Goal: Use online tool/utility: Utilize a website feature to perform a specific function

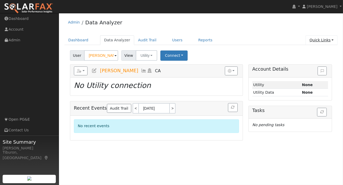
click at [320, 39] on link "Quick Links" at bounding box center [321, 40] width 32 height 10
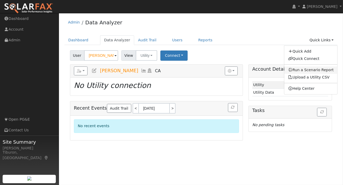
click at [312, 71] on link "Run a Scenario Report" at bounding box center [310, 69] width 53 height 7
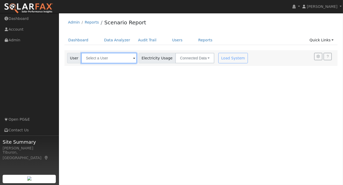
click at [106, 57] on input "text" at bounding box center [108, 58] width 55 height 10
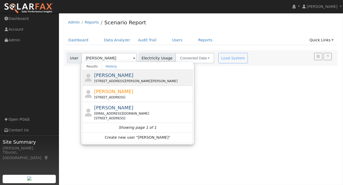
click at [120, 76] on span "[PERSON_NAME]" at bounding box center [113, 75] width 39 height 5
type input "[PERSON_NAME]"
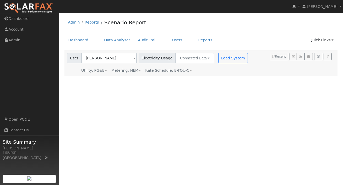
click at [131, 71] on div "Metering: NEM" at bounding box center [125, 70] width 29 height 5
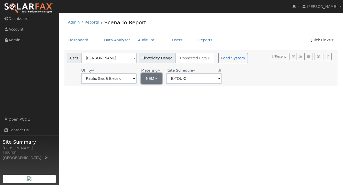
click at [141, 80] on button "NEM" at bounding box center [151, 78] width 21 height 10
click at [150, 96] on link "NBT" at bounding box center [153, 97] width 36 height 7
type input "E-ELEC"
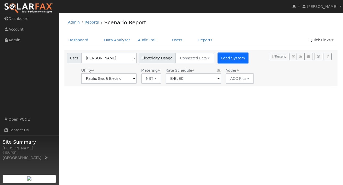
click at [218, 58] on button "Load System" at bounding box center [233, 58] width 30 height 10
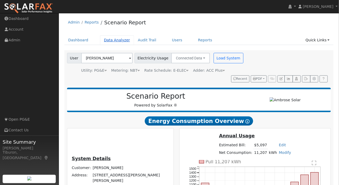
click at [115, 40] on link "Data Analyzer" at bounding box center [117, 40] width 34 height 10
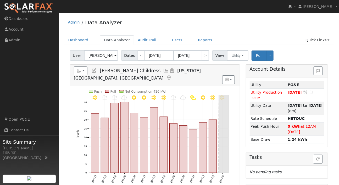
click at [106, 57] on input "[PERSON_NAME] Childress" at bounding box center [101, 55] width 34 height 10
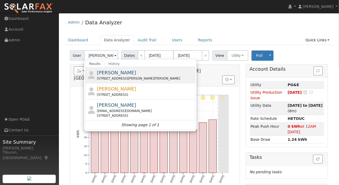
click at [119, 74] on span "[PERSON_NAME]" at bounding box center [116, 72] width 39 height 5
type input "[PERSON_NAME]"
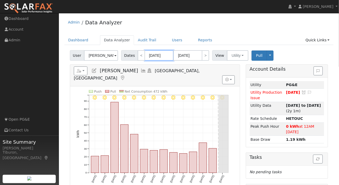
click at [159, 56] on input "09/01/2025" at bounding box center [159, 55] width 29 height 10
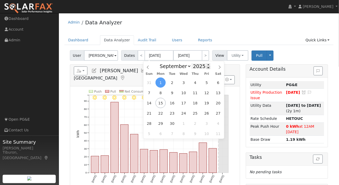
click at [207, 68] on span at bounding box center [209, 67] width 4 height 3
type input "2024"
click at [172, 122] on span "1" at bounding box center [172, 123] width 10 height 10
type input "10/01/2024"
type input "10/31/2024"
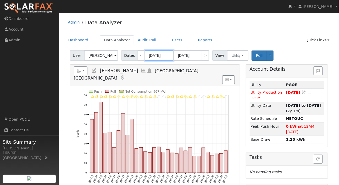
click at [160, 55] on input "10/01/2024" at bounding box center [159, 55] width 29 height 10
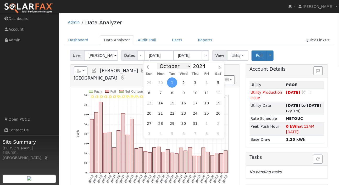
click at [168, 66] on select "January February March April May June July August September October November De…" at bounding box center [174, 66] width 34 height 6
select select "8"
click at [159, 63] on select "January February March April May June July August September October November De…" at bounding box center [174, 66] width 34 height 6
click at [151, 83] on span "1" at bounding box center [149, 82] width 10 height 10
type input "09/01/2024"
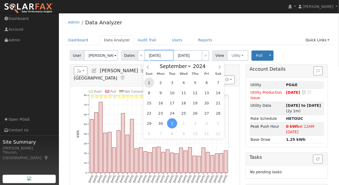
type input "09/30/2024"
select select "8"
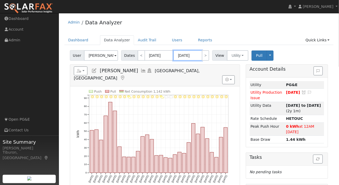
click at [191, 55] on input "09/30/2024" at bounding box center [187, 55] width 29 height 10
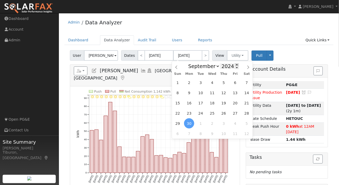
click at [235, 65] on span at bounding box center [237, 64] width 4 height 3
type input "2025"
click at [178, 84] on span "31" at bounding box center [178, 82] width 10 height 10
type input "08/31/2025"
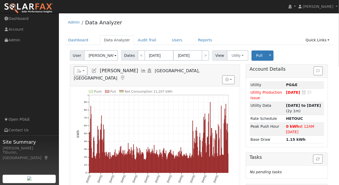
click at [252, 36] on ul "Dashboard Data Analyzer Audit Trail Users Reports Quick Links Quick Add Quick C…" at bounding box center [198, 40] width 269 height 10
click at [225, 30] on div "Admin Data Analyzer" at bounding box center [198, 24] width 269 height 16
drag, startPoint x: 170, startPoint y: 82, endPoint x: 151, endPoint y: 84, distance: 18.7
click at [151, 90] on icon "Push Pull Net Consumption 11,207 kWh Sun 9/01 Tue 10/01 Fri 11/01 Sun 12/01 Wed…" at bounding box center [154, 140] width 157 height 101
click at [180, 90] on icon "Push Pull Net Consumption 11,207 kWh Sun 9/01 Tue 10/01 Fri 11/01 Sun 12/01 Wed…" at bounding box center [154, 140] width 157 height 101
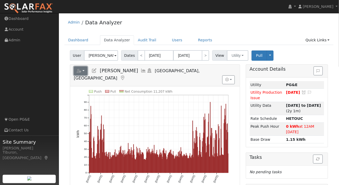
click at [79, 72] on icon "button" at bounding box center [79, 71] width 5 height 4
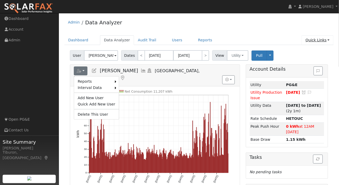
click at [322, 41] on link "Quick Links" at bounding box center [318, 40] width 32 height 10
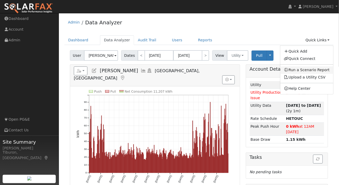
click at [315, 70] on link "Run a Scenario Report" at bounding box center [306, 69] width 53 height 7
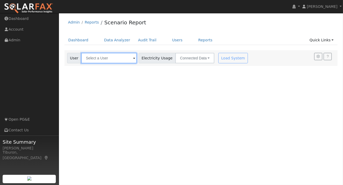
click at [96, 60] on input "text" at bounding box center [108, 58] width 55 height 10
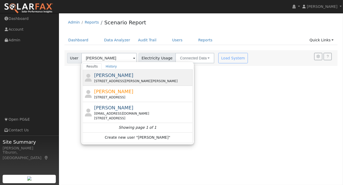
click at [135, 79] on div "[STREET_ADDRESS][PERSON_NAME][PERSON_NAME]" at bounding box center [142, 81] width 97 height 5
type input "[PERSON_NAME]"
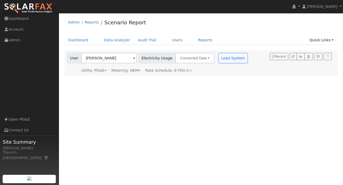
click at [130, 71] on div "Metering: NEM" at bounding box center [125, 70] width 29 height 5
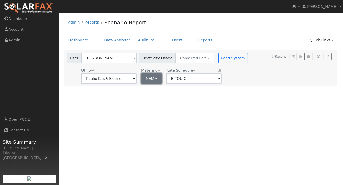
click at [143, 77] on button "NEM" at bounding box center [151, 78] width 21 height 10
click at [152, 96] on link "NBT" at bounding box center [153, 97] width 36 height 7
type input "E-ELEC"
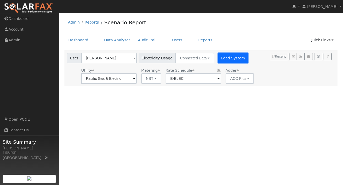
click at [221, 58] on button "Load System" at bounding box center [233, 58] width 30 height 10
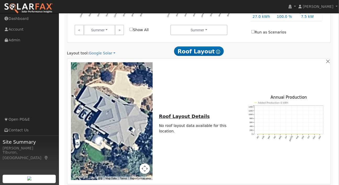
scroll to position [329, 0]
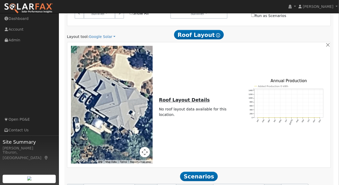
drag, startPoint x: 153, startPoint y: 147, endPoint x: 136, endPoint y: 148, distance: 16.8
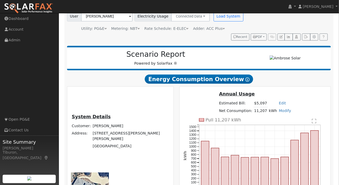
scroll to position [0, 0]
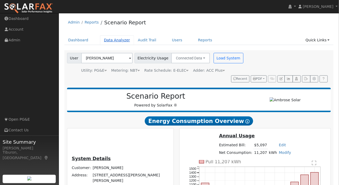
click at [111, 40] on link "Data Analyzer" at bounding box center [117, 40] width 34 height 10
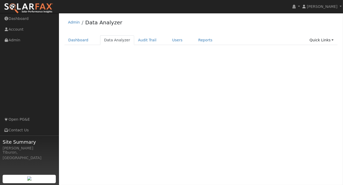
select select "8"
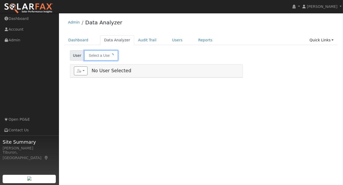
type input "[PERSON_NAME]"
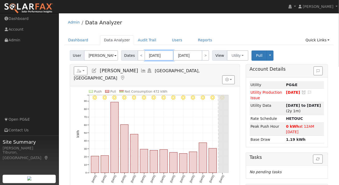
click at [151, 58] on input "[DATE]" at bounding box center [159, 55] width 29 height 10
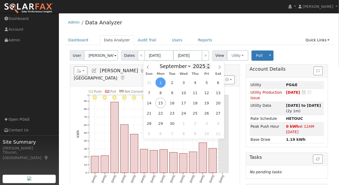
click at [207, 68] on span at bounding box center [209, 67] width 4 height 3
type input "2024"
click at [183, 66] on select "January February March April May June July August September October November De…" at bounding box center [174, 66] width 34 height 6
click at [317, 41] on link "Quick Links" at bounding box center [318, 40] width 32 height 10
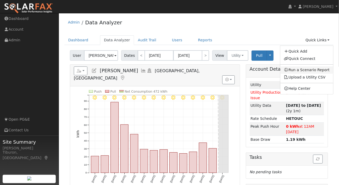
click at [309, 70] on link "Run a Scenario Report" at bounding box center [306, 69] width 53 height 7
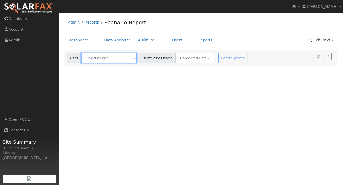
click at [109, 58] on input "text" at bounding box center [108, 58] width 55 height 10
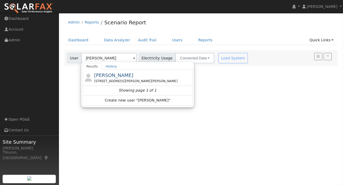
click at [124, 79] on div "[STREET_ADDRESS][PERSON_NAME][PERSON_NAME]" at bounding box center [142, 81] width 97 height 5
type input "[PERSON_NAME]"
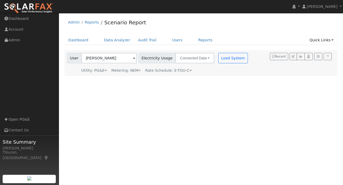
click at [135, 71] on div "Metering: NEM" at bounding box center [125, 70] width 29 height 5
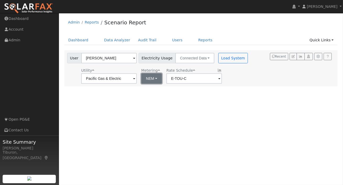
click at [147, 77] on button "NEM" at bounding box center [151, 78] width 21 height 10
click at [151, 99] on link "NBT" at bounding box center [153, 97] width 36 height 7
type input "E-ELEC"
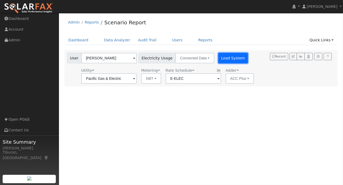
click at [227, 60] on button "Load System" at bounding box center [233, 58] width 30 height 10
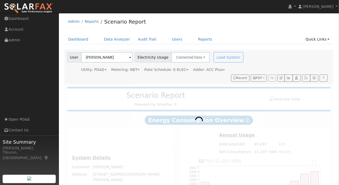
scroll to position [1, 0]
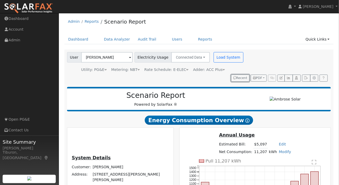
click at [240, 73] on div "User [PERSON_NAME] Account Default Account Default Account [STREET_ADDRESS][PER…" at bounding box center [198, 65] width 264 height 31
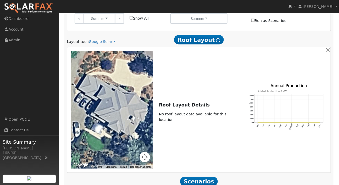
scroll to position [329, 0]
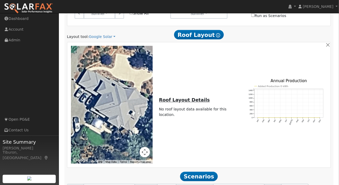
drag, startPoint x: 231, startPoint y: 145, endPoint x: 208, endPoint y: 142, distance: 23.0
type input "123.92"
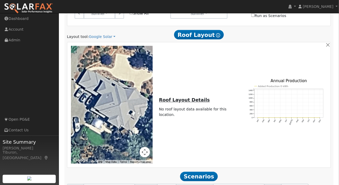
drag, startPoint x: 257, startPoint y: 162, endPoint x: 252, endPoint y: 163, distance: 5.3
type input "27"
type input "40.5"
drag, startPoint x: 258, startPoint y: 161, endPoint x: 250, endPoint y: 163, distance: 8.6
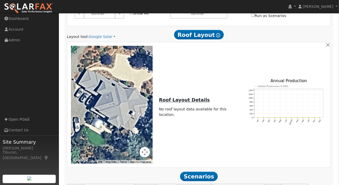
type input "40.5"
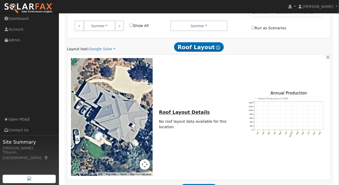
drag, startPoint x: 260, startPoint y: 175, endPoint x: 249, endPoint y: 175, distance: 11.0
type input "24"
type input "9.3"
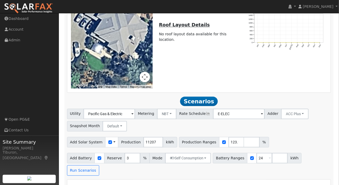
scroll to position [496, 0]
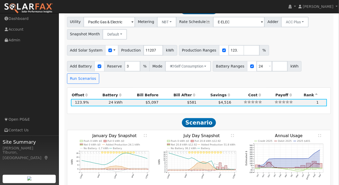
checkbox input "true"
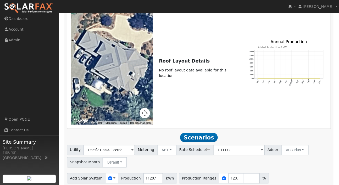
scroll to position [368, 0]
click at [118, 157] on button "Default" at bounding box center [115, 162] width 24 height 10
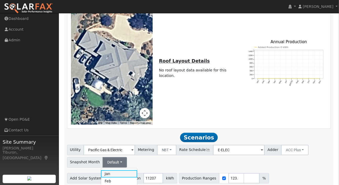
click at [113, 170] on link "Jan" at bounding box center [119, 173] width 36 height 7
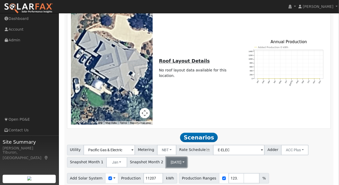
click at [168, 157] on button "[DATE]" at bounding box center [176, 162] width 21 height 10
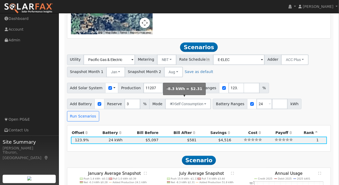
scroll to position [436, 0]
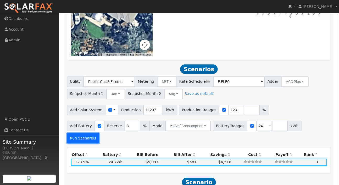
click at [99, 133] on button "Run Scenarios" at bounding box center [83, 138] width 32 height 10
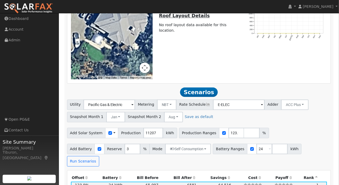
scroll to position [503, 0]
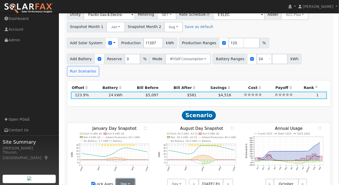
click at [124, 179] on button "Day" at bounding box center [125, 184] width 19 height 10
drag, startPoint x: 130, startPoint y: 119, endPoint x: 170, endPoint y: 113, distance: 40.5
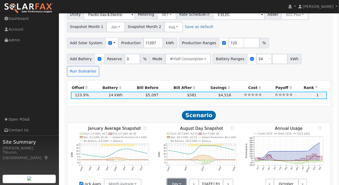
click at [176, 179] on button "Day" at bounding box center [176, 184] width 19 height 10
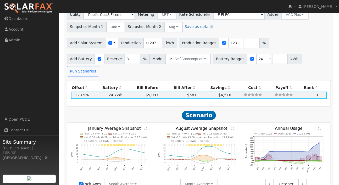
click at [146, 127] on text "" at bounding box center [145, 128] width 3 height 3
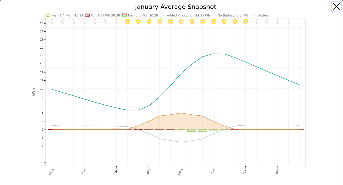
click at [335, 7] on button "button" at bounding box center [336, 7] width 10 height 10
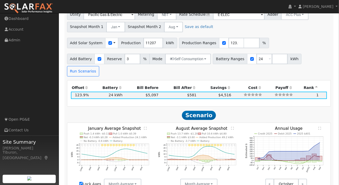
click at [232, 127] on text "" at bounding box center [232, 128] width 3 height 3
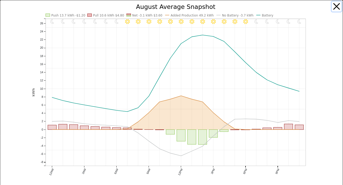
click at [334, 4] on button "button" at bounding box center [336, 7] width 10 height 10
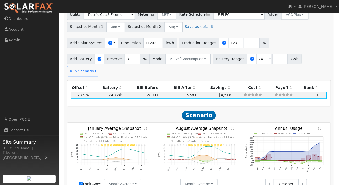
scroll to position [495, 0]
